Goal: Obtain resource: Obtain resource

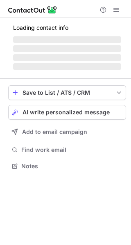
scroll to position [178, 131]
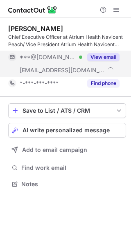
click at [108, 52] on div "View email" at bounding box center [100, 57] width 37 height 13
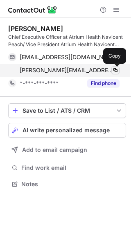
click at [116, 68] on span at bounding box center [115, 70] width 7 height 7
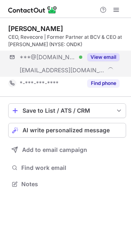
scroll to position [178, 131]
click at [112, 56] on button "View email" at bounding box center [103, 57] width 32 height 8
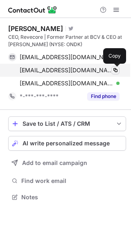
scroll to position [191, 131]
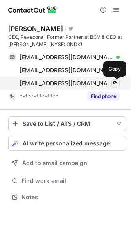
click at [115, 82] on span at bounding box center [115, 83] width 7 height 7
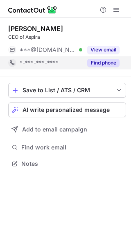
scroll to position [4, 4]
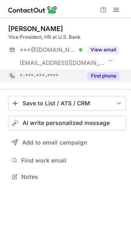
scroll to position [171, 131]
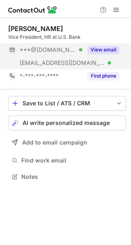
click at [108, 51] on button "View email" at bounding box center [103, 50] width 32 height 8
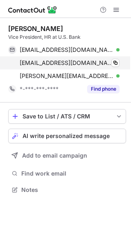
scroll to position [184, 131]
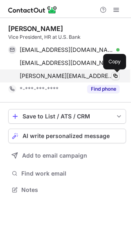
click at [115, 73] on span at bounding box center [115, 76] width 7 height 7
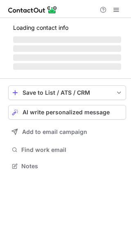
scroll to position [171, 131]
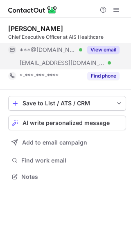
click at [109, 49] on button "View email" at bounding box center [103, 50] width 32 height 8
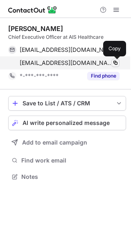
click at [114, 62] on span at bounding box center [115, 63] width 7 height 7
